Goal: Check status: Check status

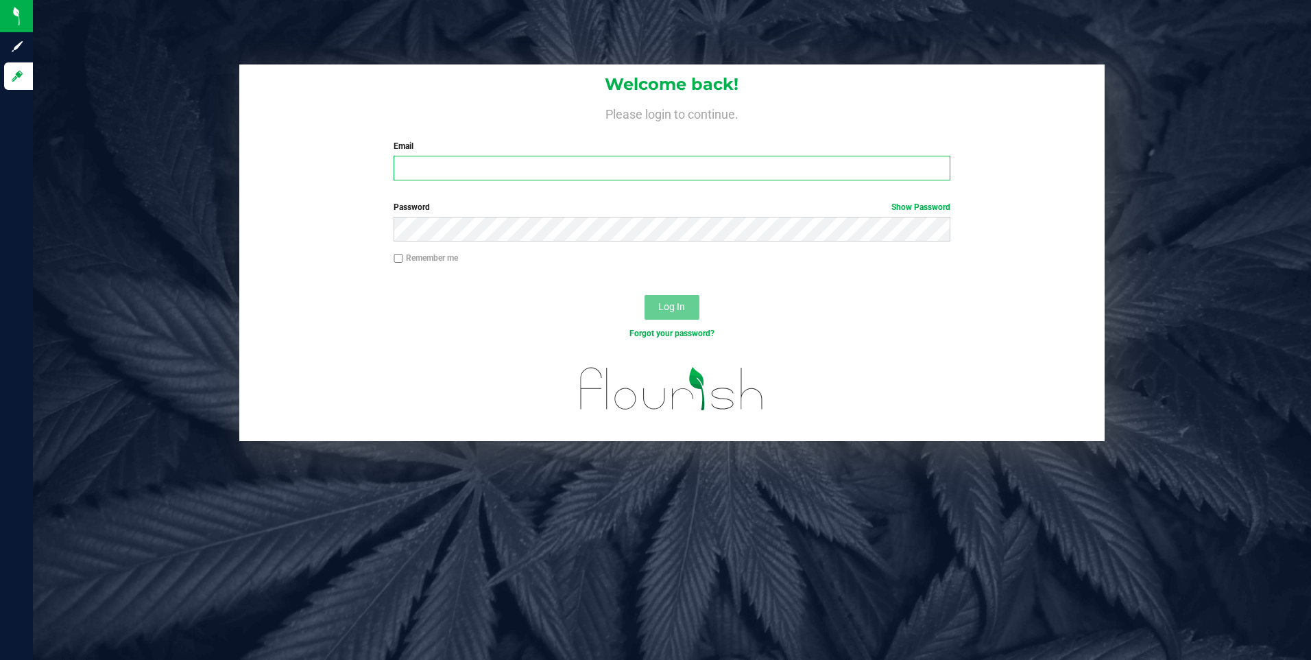
type input "[EMAIL_ADDRESS][DOMAIN_NAME]"
click at [86, 178] on div "Welcome back! Please login to continue. Email [EMAIL_ADDRESS][DOMAIN_NAME] Requ…" at bounding box center [672, 252] width 1299 height 376
click at [665, 306] on span "Log In" at bounding box center [671, 306] width 27 height 11
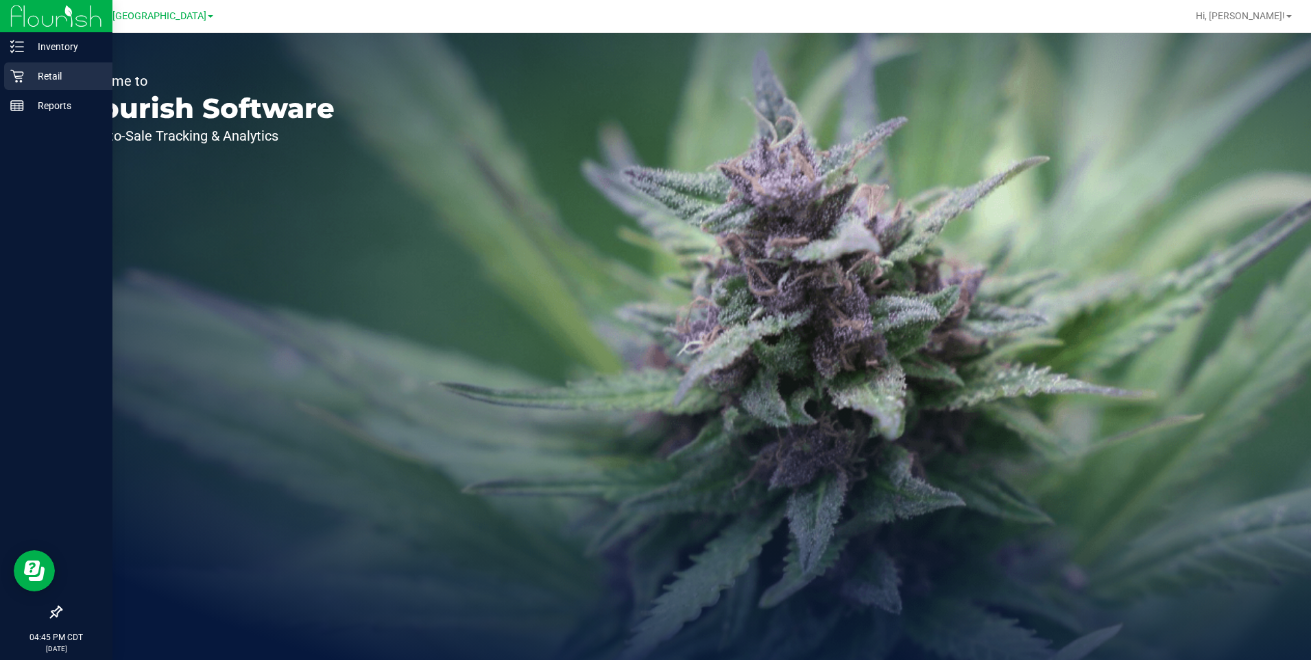
click at [51, 80] on p "Retail" at bounding box center [65, 76] width 82 height 16
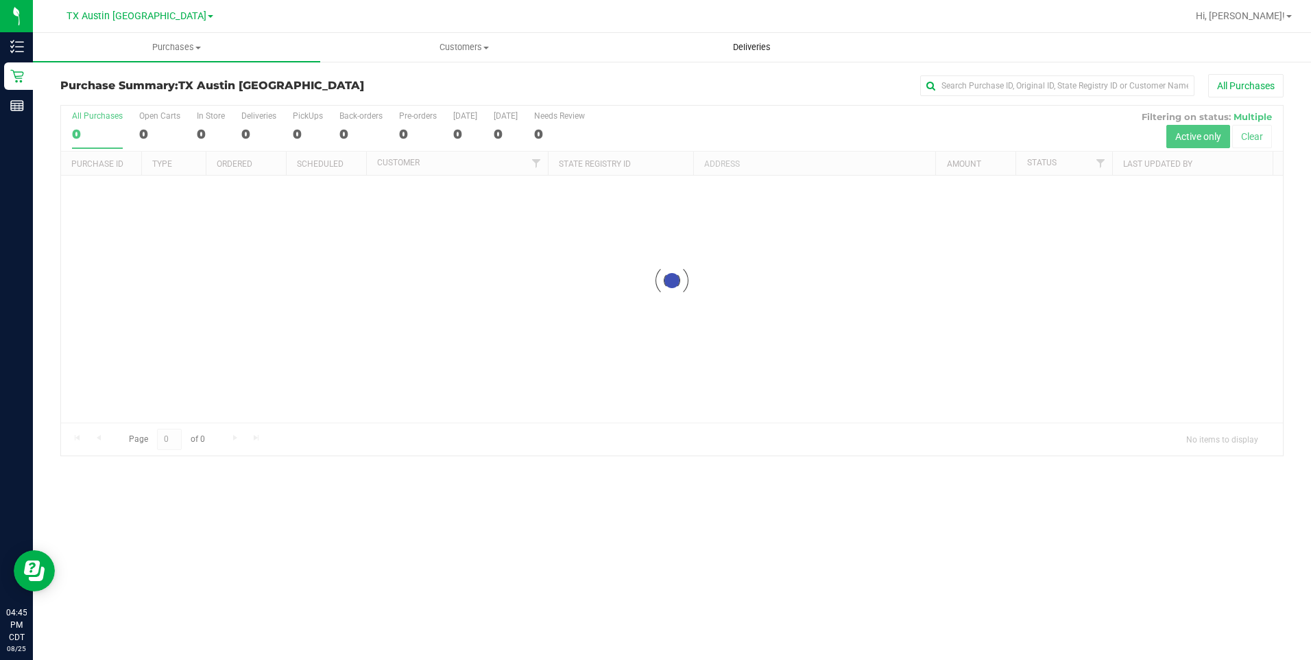
click at [761, 46] on span "Deliveries" at bounding box center [751, 47] width 75 height 12
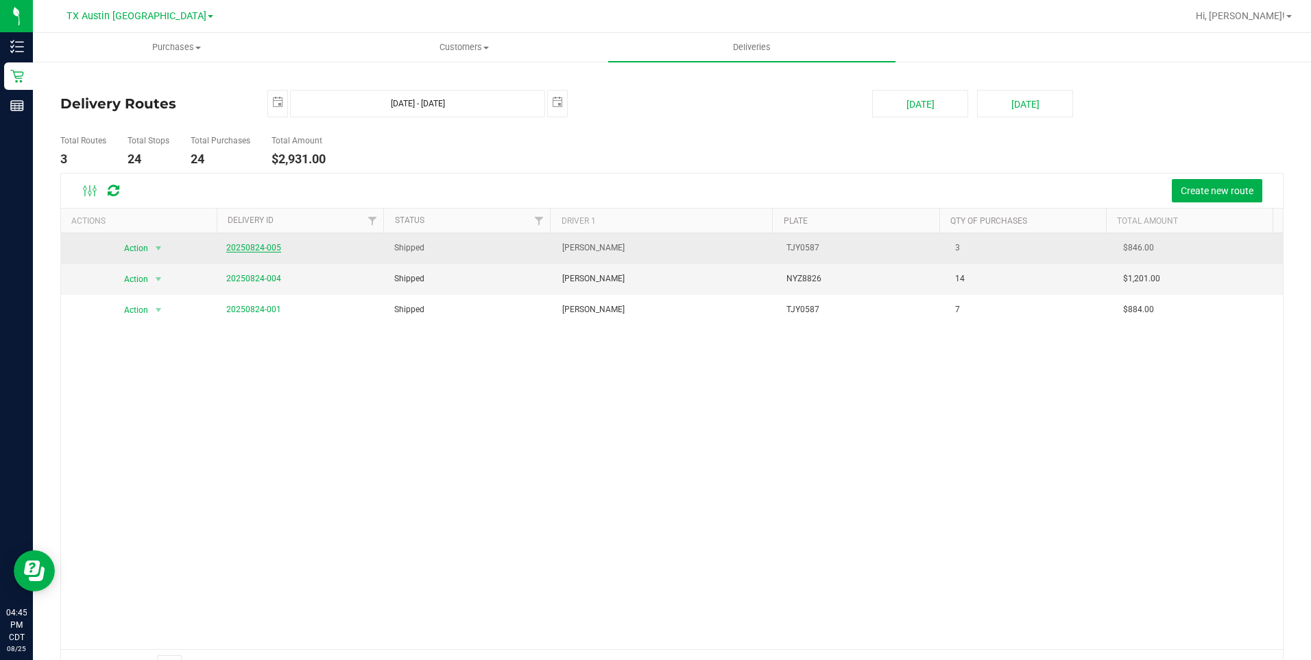
click at [258, 249] on link "20250824-005" at bounding box center [253, 248] width 55 height 10
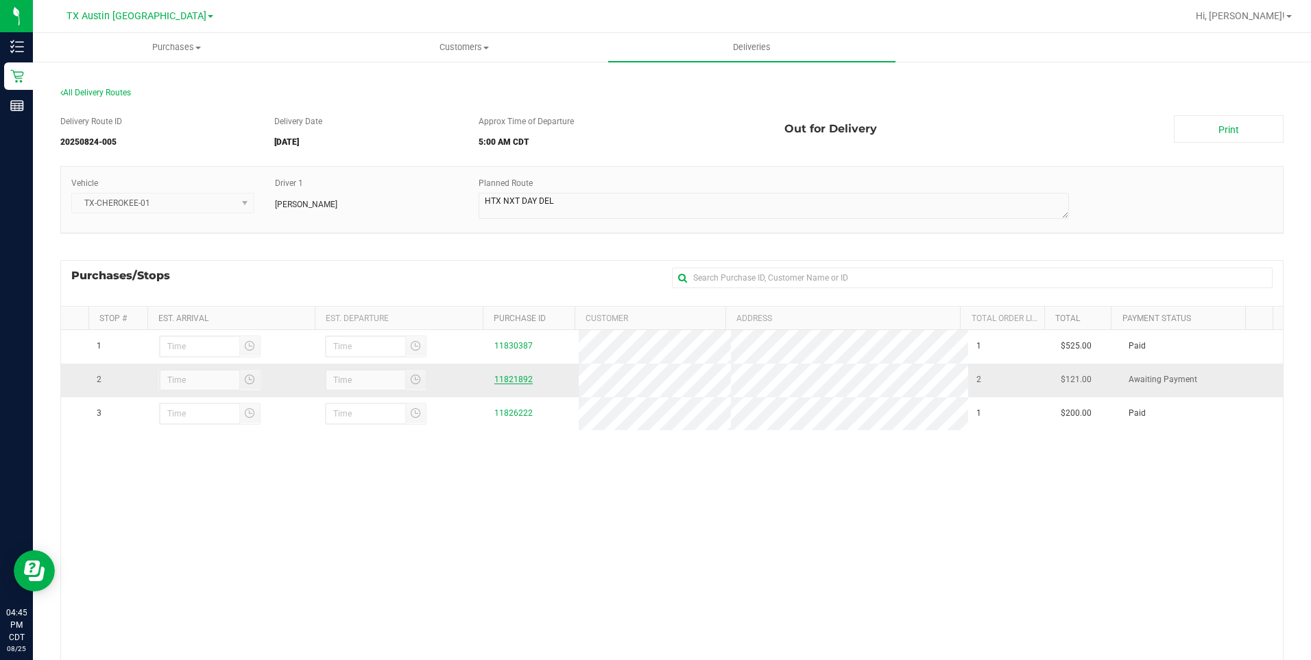
click at [507, 383] on link "11821892" at bounding box center [513, 379] width 38 height 10
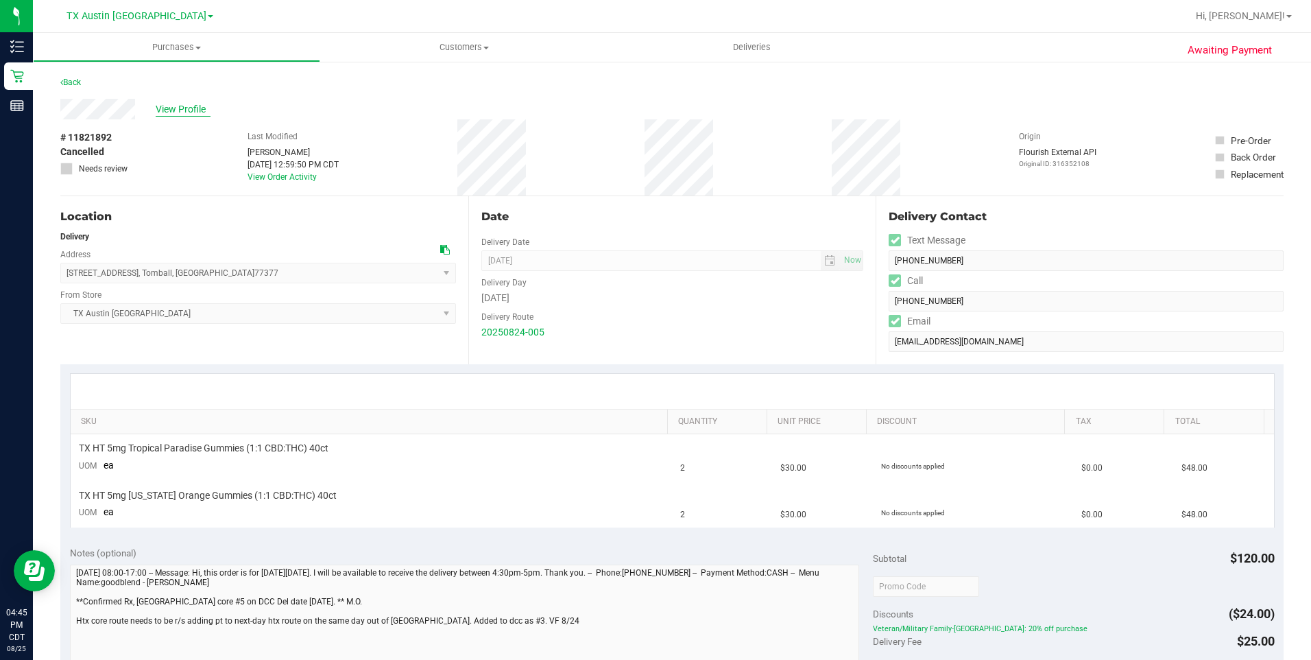
click at [191, 106] on span "View Profile" at bounding box center [183, 109] width 55 height 14
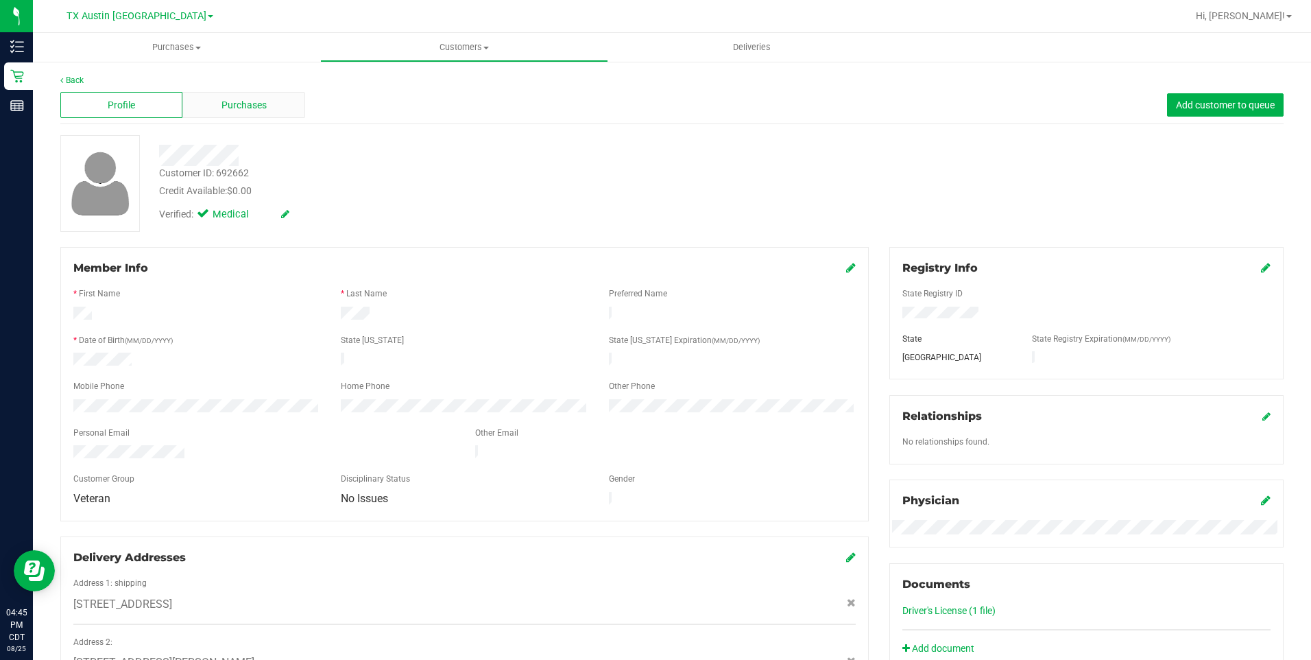
click at [253, 104] on span "Purchases" at bounding box center [243, 105] width 45 height 14
